Goal: Information Seeking & Learning: Find specific fact

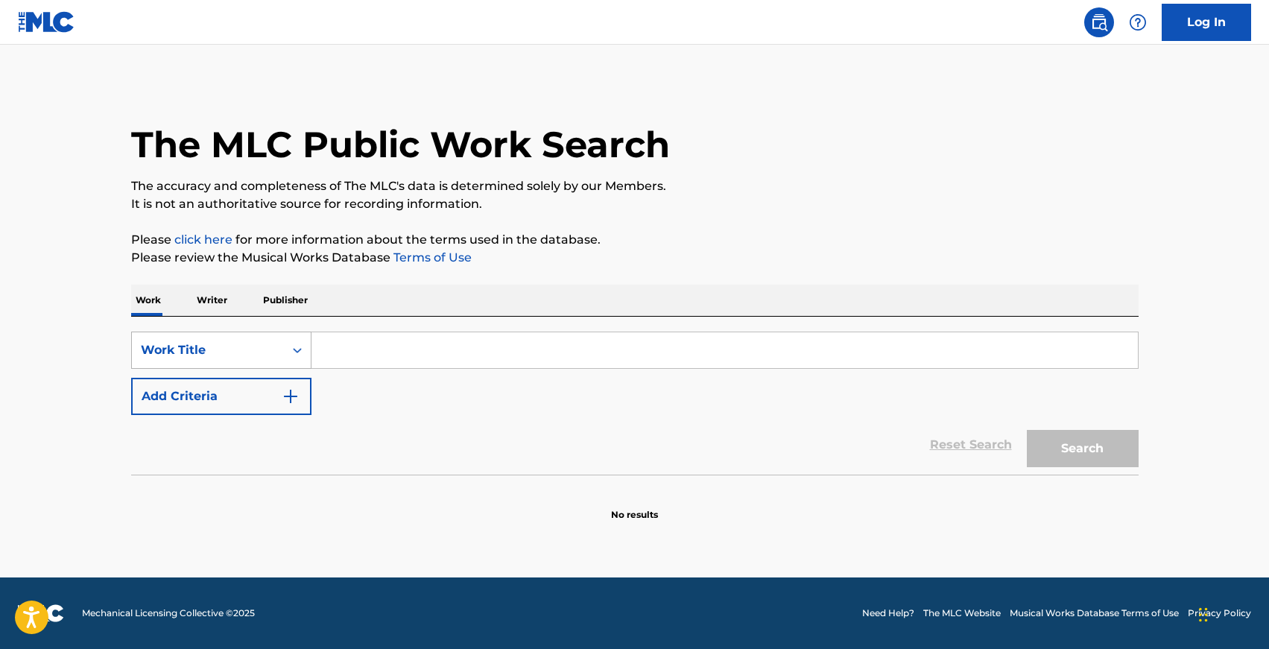
click at [230, 334] on div "Work Title" at bounding box center [221, 350] width 180 height 37
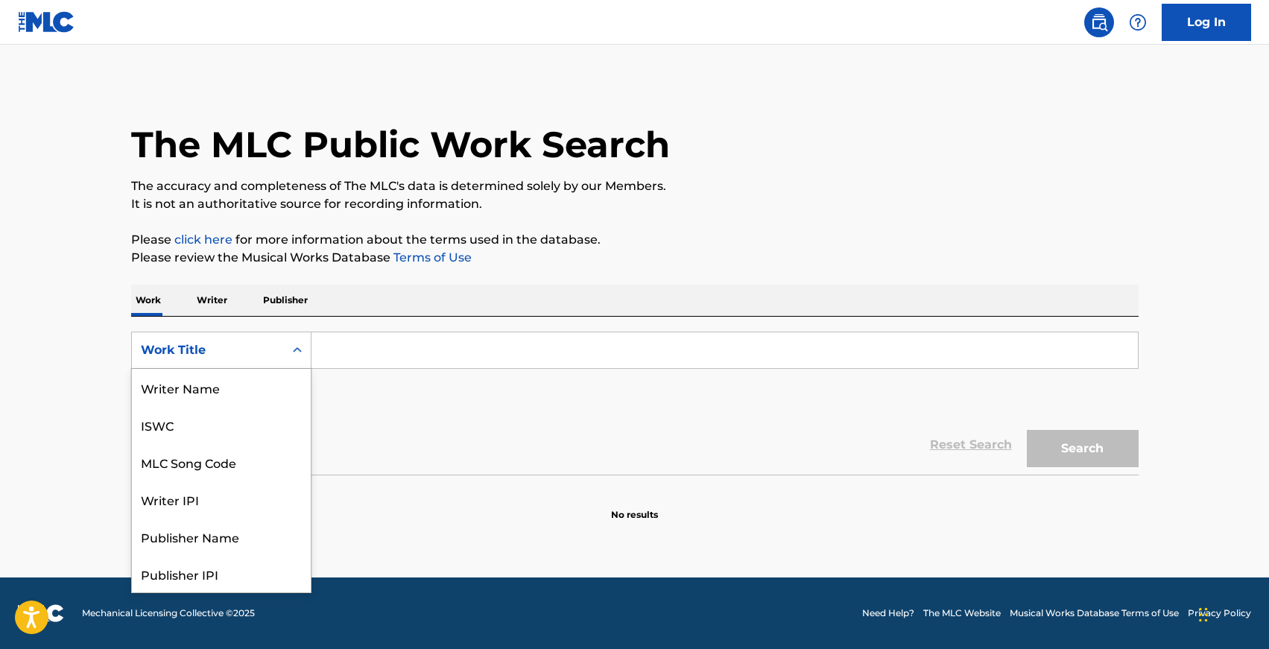
scroll to position [75, 0]
drag, startPoint x: 231, startPoint y: 388, endPoint x: 261, endPoint y: 387, distance: 29.8
click at [231, 387] on div "MLC Song Code" at bounding box center [221, 387] width 179 height 37
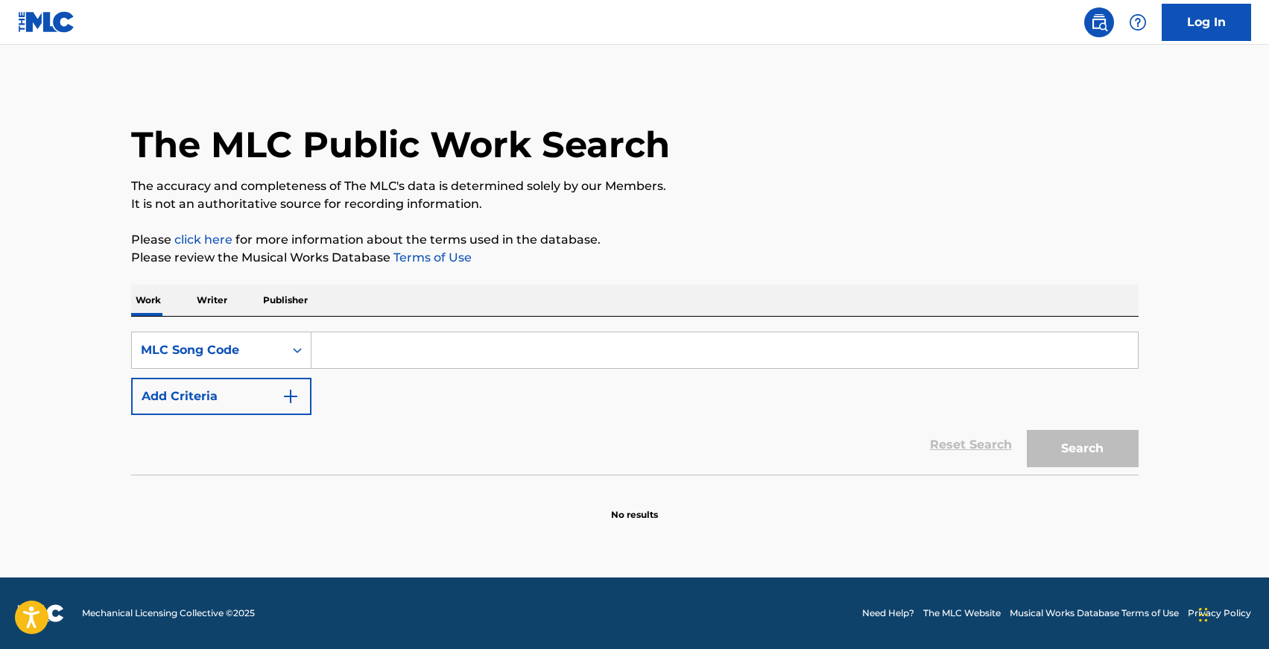
click at [374, 359] on input "Search Form" at bounding box center [724, 350] width 826 height 36
paste input "M47300"
type input "M47300"
click at [1076, 444] on button "Search" at bounding box center [1083, 448] width 112 height 37
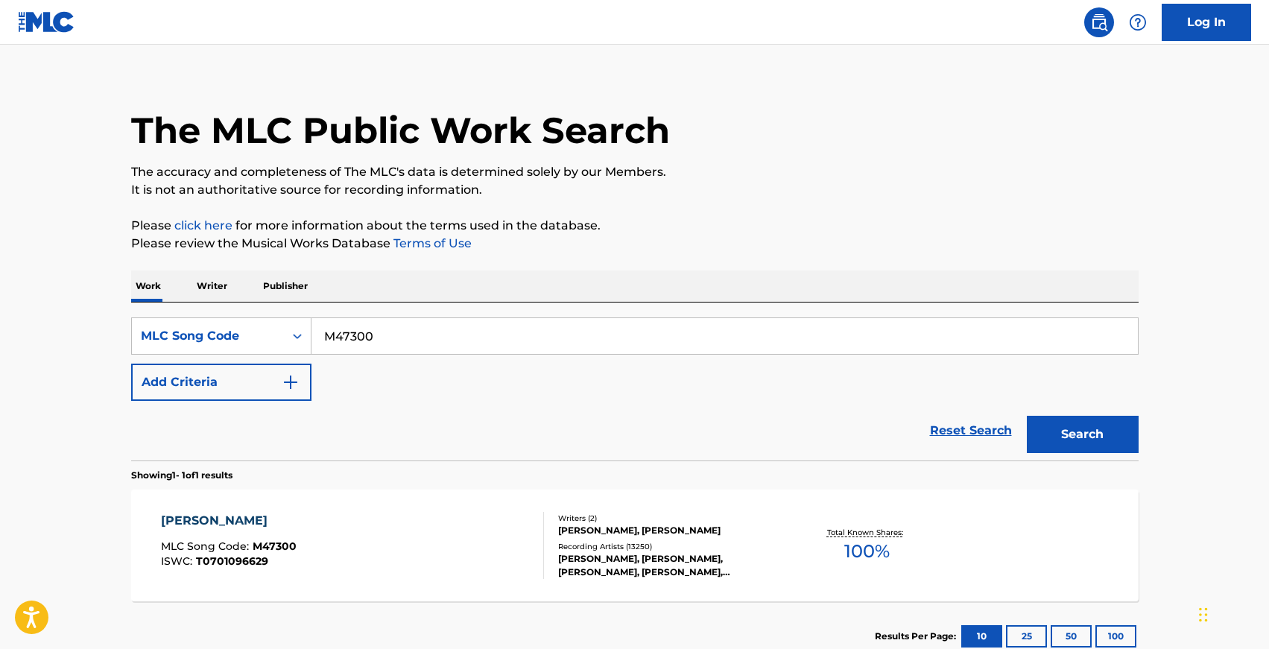
scroll to position [107, 0]
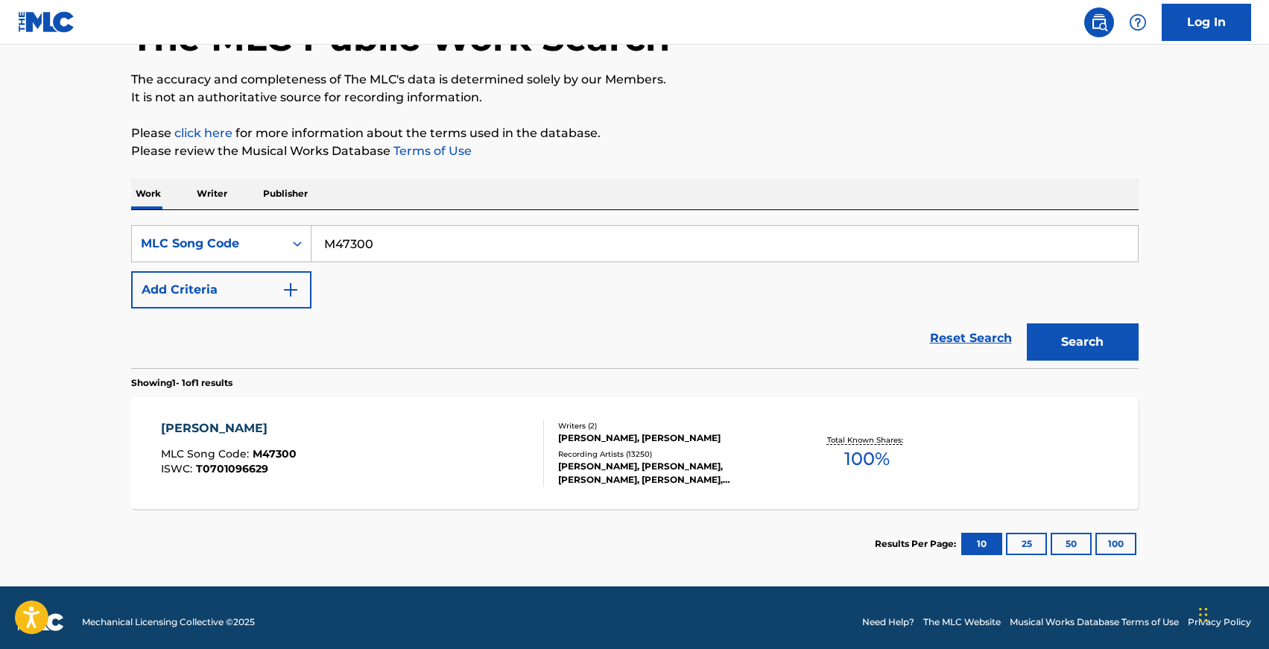
click at [395, 458] on div "[PERSON_NAME] MLC Song Code : M47300 ISWC : T0701096629" at bounding box center [352, 453] width 383 height 67
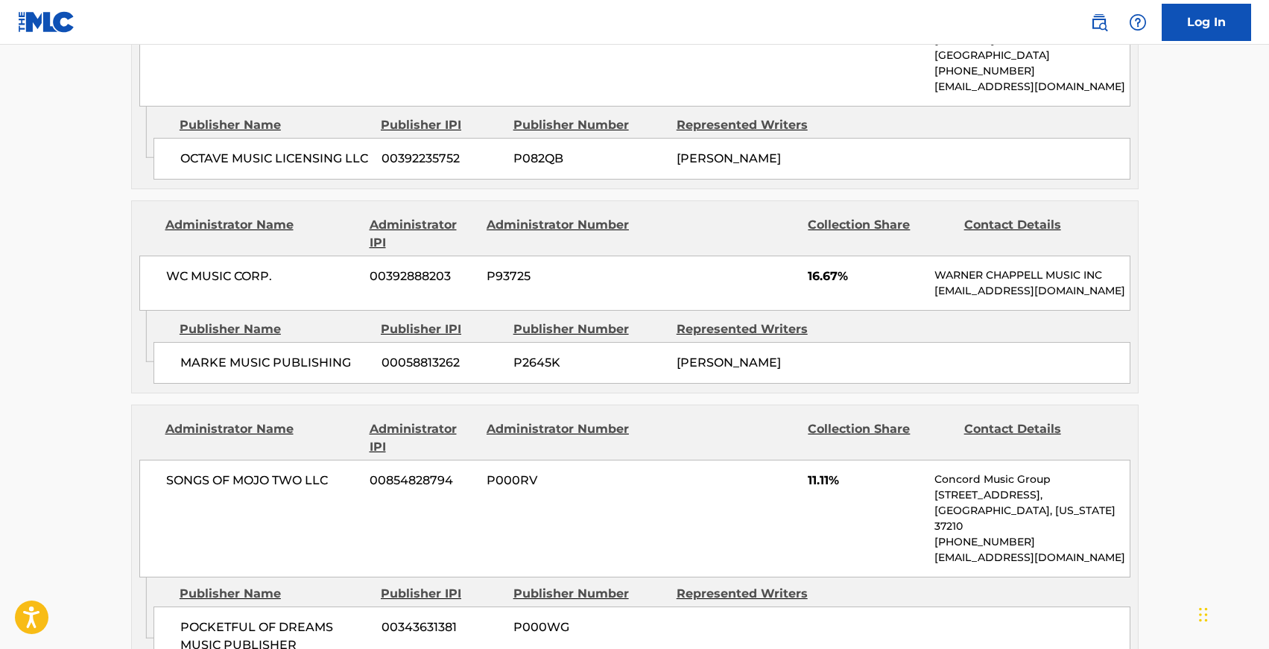
scroll to position [490, 0]
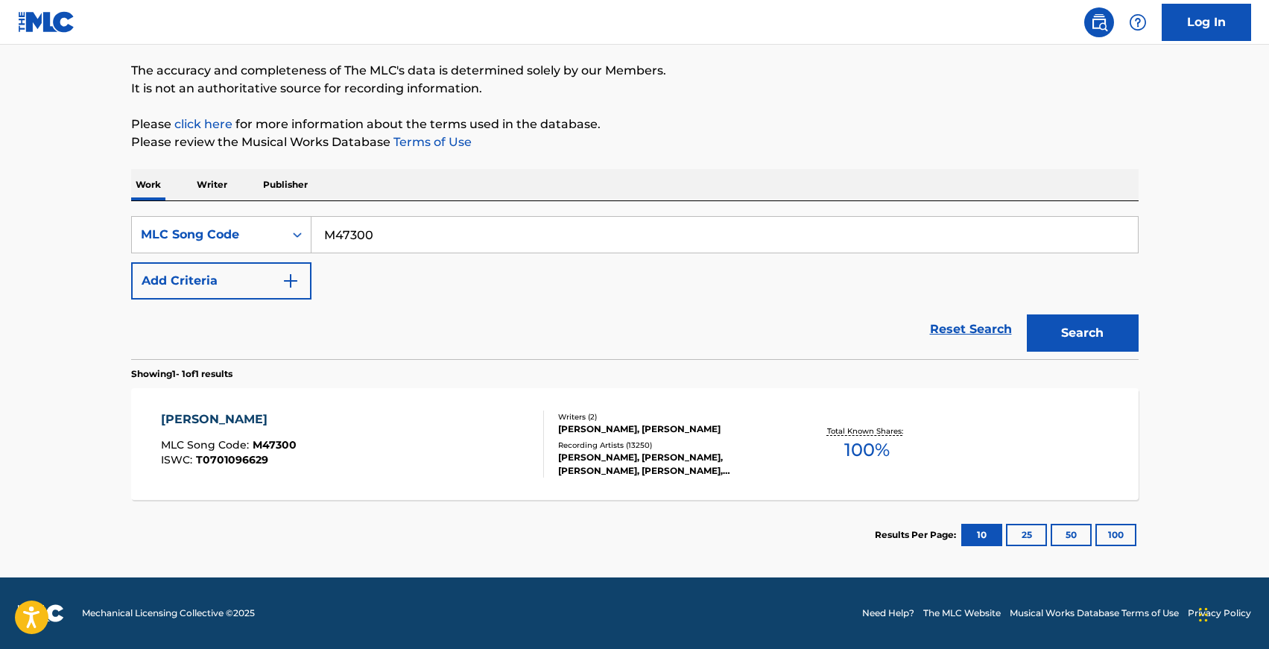
scroll to position [115, 0]
click at [455, 240] on input "M47300" at bounding box center [724, 235] width 826 height 36
paste input "F4368"
type input "F43680"
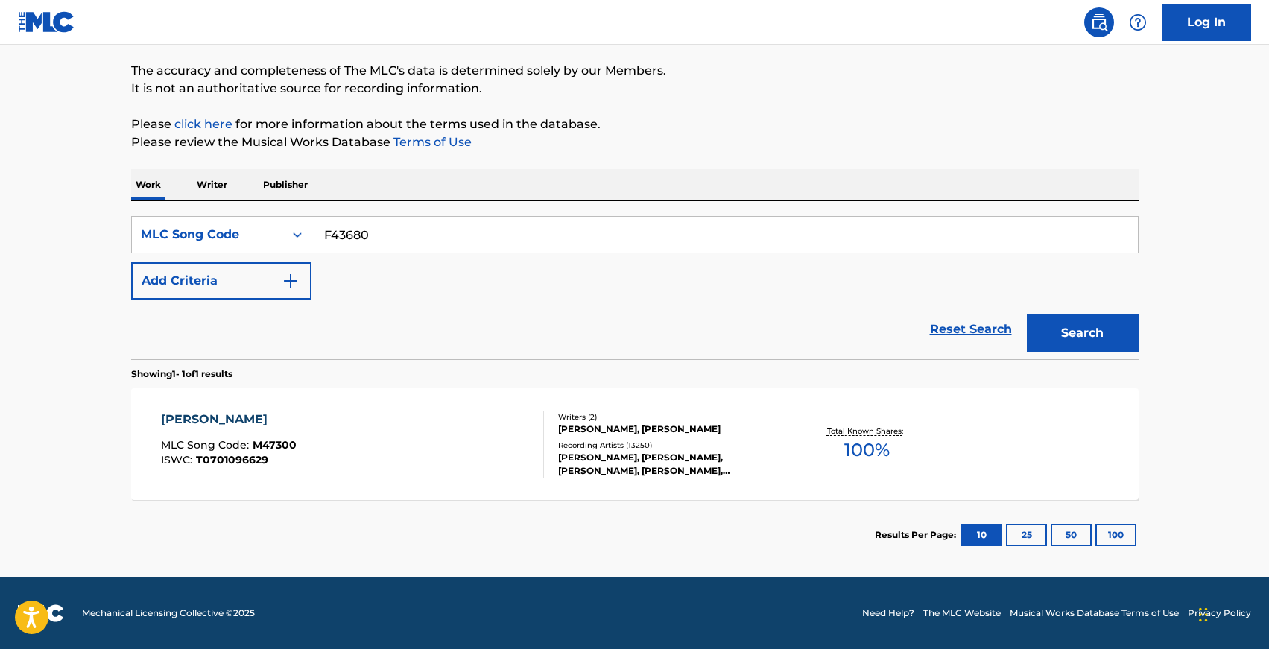
click at [1027, 314] on button "Search" at bounding box center [1083, 332] width 112 height 37
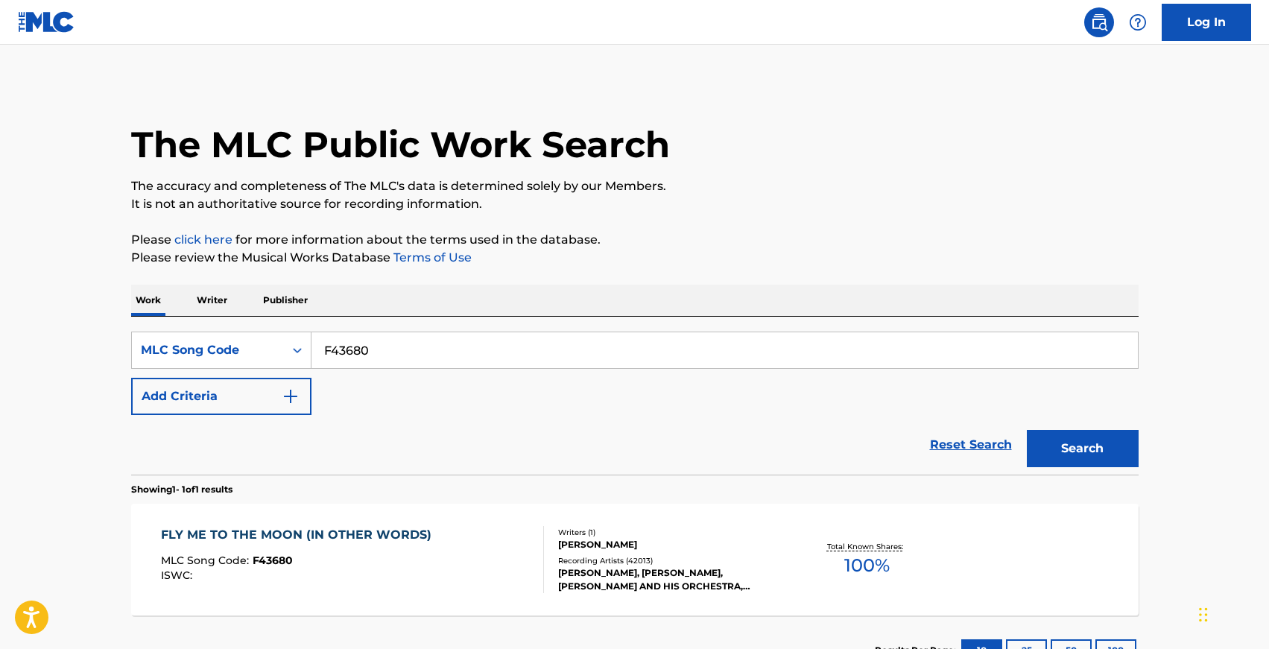
click at [449, 592] on div "FLY ME TO THE MOON (IN OTHER WORDS) MLC Song Code : F43680 ISWC :" at bounding box center [352, 559] width 383 height 67
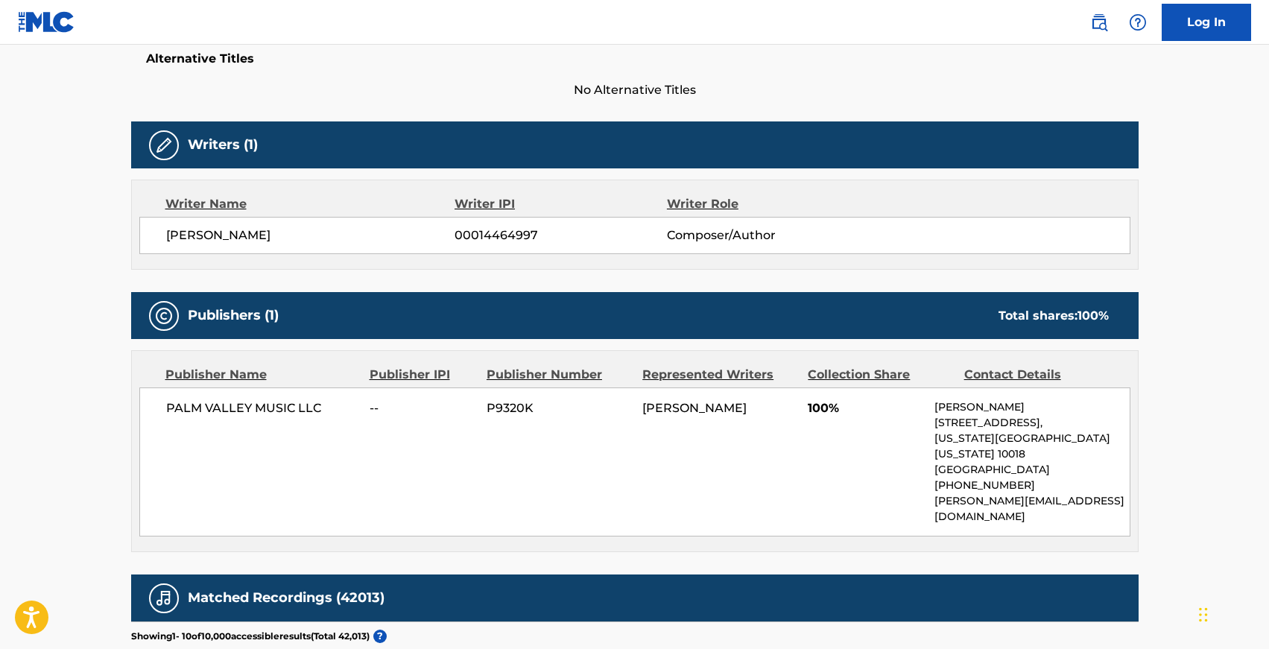
scroll to position [563, 0]
